Goal: Navigation & Orientation: Go to known website

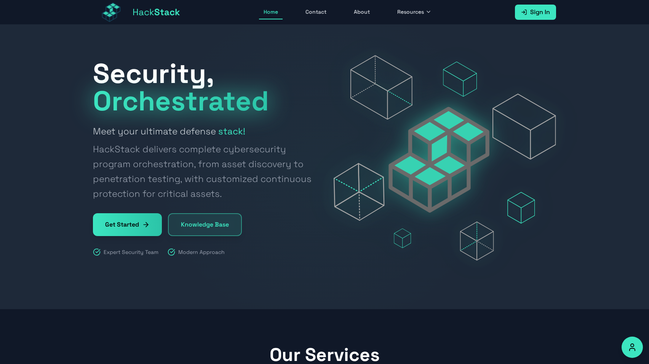
scroll to position [66, 0]
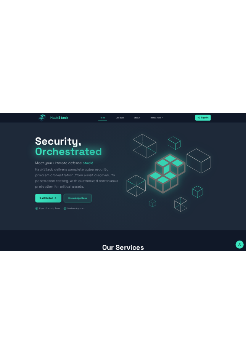
scroll to position [66, 0]
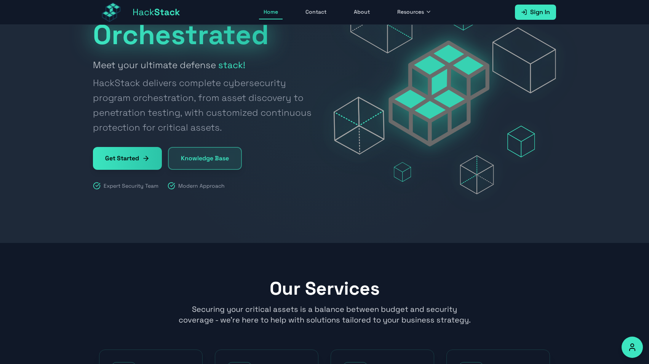
click at [345, 153] on icon "@keyframes float { 0% { transform: translateY(0px); } 50% { transform: translat…" at bounding box center [445, 91] width 222 height 205
